Goal: Navigation & Orientation: Go to known website

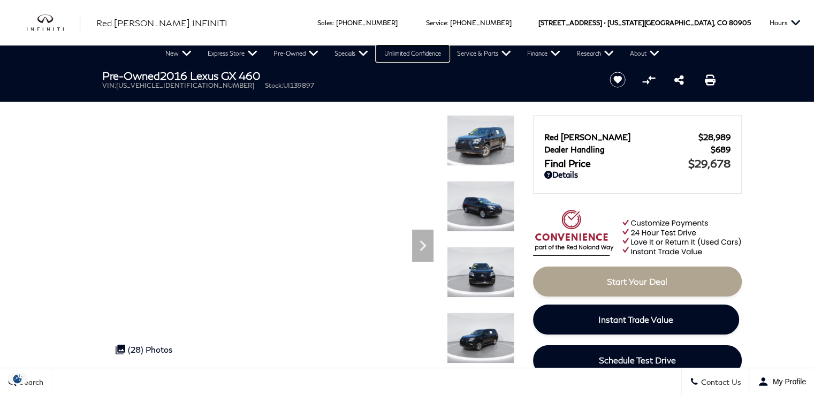
click at [405, 57] on link "Unlimited Confidence" at bounding box center [412, 53] width 73 height 16
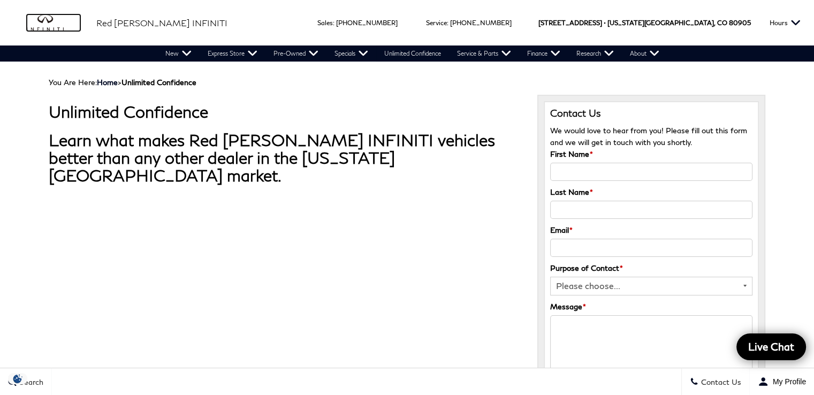
click at [52, 23] on img "infiniti" at bounding box center [53, 22] width 53 height 17
